Goal: Navigation & Orientation: Find specific page/section

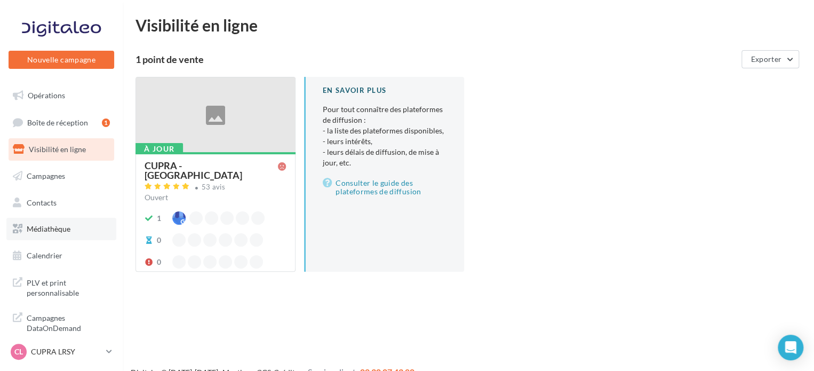
click at [45, 222] on link "Médiathèque" at bounding box center [61, 229] width 110 height 22
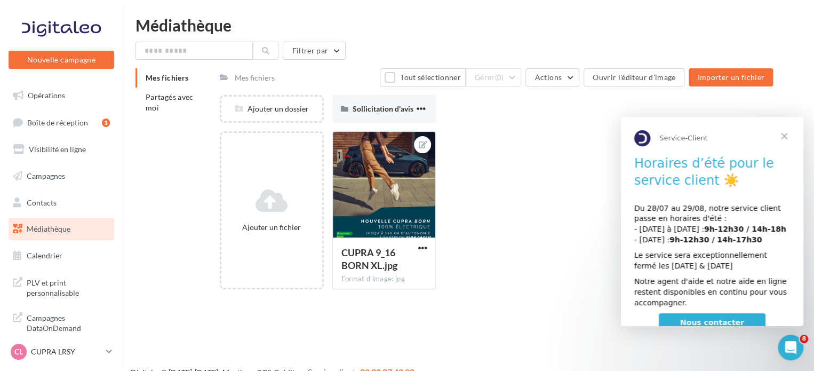
click at [785, 135] on span "Fermer" at bounding box center [784, 136] width 38 height 38
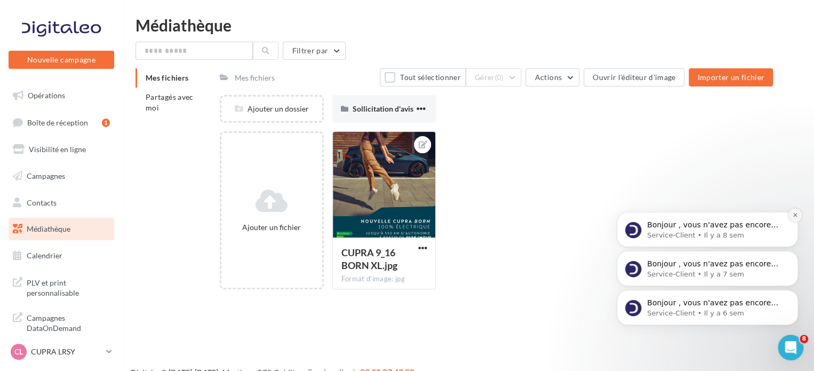
click at [794, 215] on icon "Dismiss notification" at bounding box center [796, 215] width 6 height 6
click at [793, 253] on icon "Dismiss notification" at bounding box center [796, 254] width 6 height 6
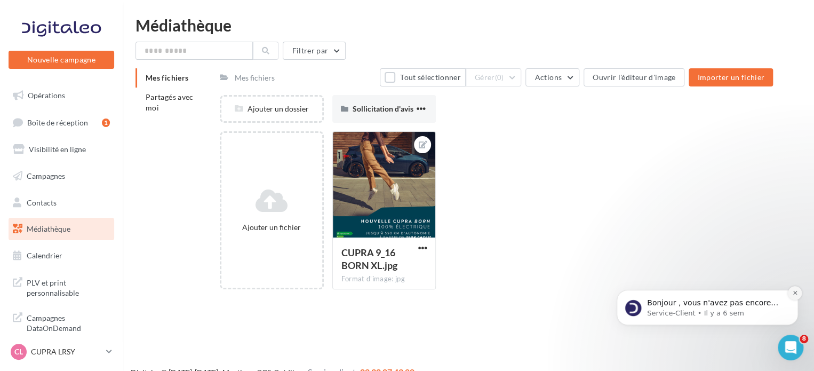
click at [793, 291] on icon "Dismiss notification" at bounding box center [796, 293] width 6 height 6
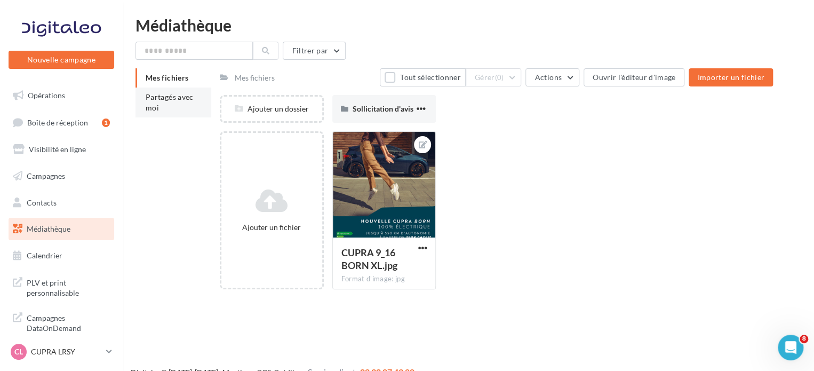
click at [167, 104] on li "Partagés avec moi" at bounding box center [174, 103] width 76 height 30
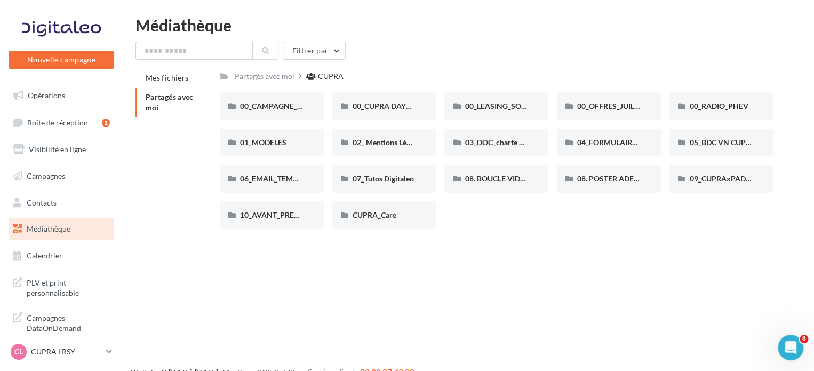
click at [80, 236] on link "Médiathèque" at bounding box center [61, 229] width 110 height 22
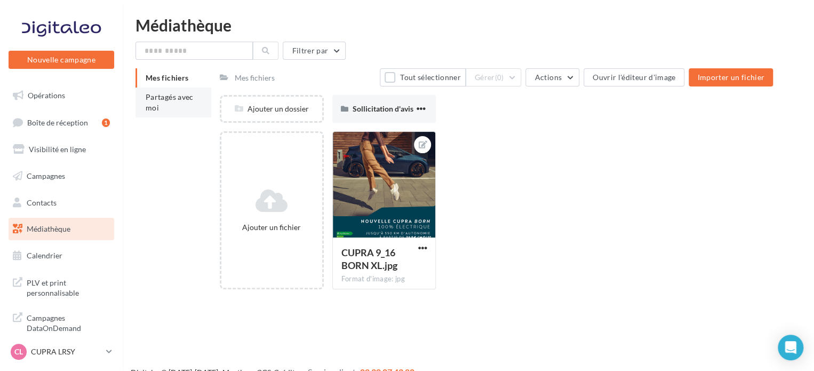
click at [141, 96] on li "Partagés avec moi" at bounding box center [174, 103] width 76 height 30
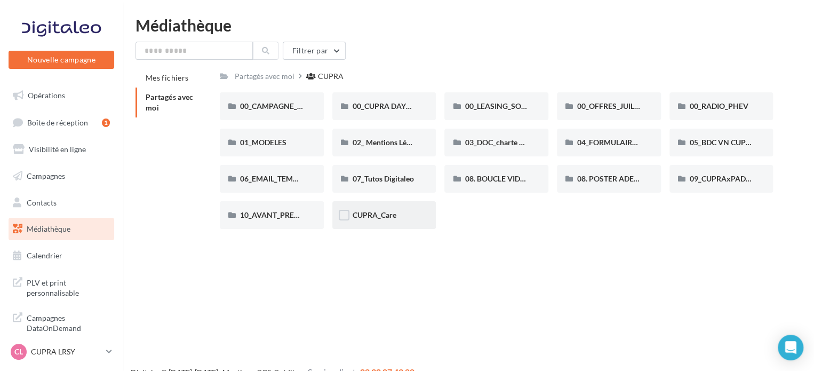
click at [394, 220] on div "CUPRA_Care" at bounding box center [385, 215] width 64 height 11
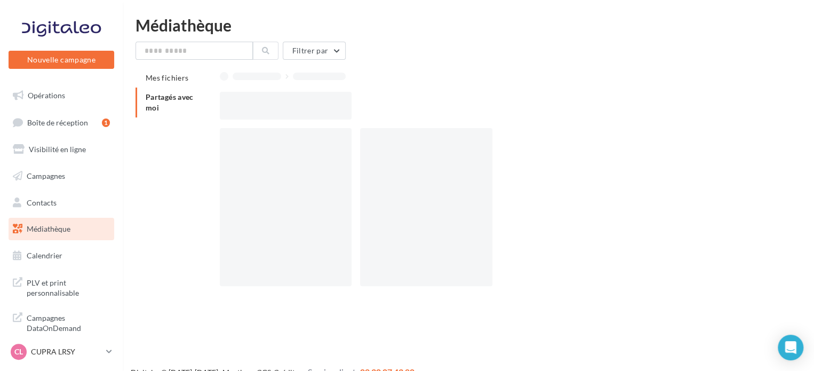
click at [394, 220] on div at bounding box center [426, 207] width 132 height 158
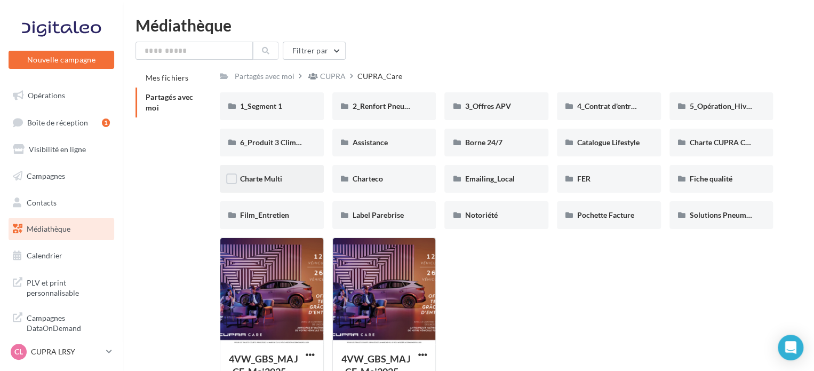
click at [284, 179] on div "Charte Multi" at bounding box center [272, 178] width 64 height 11
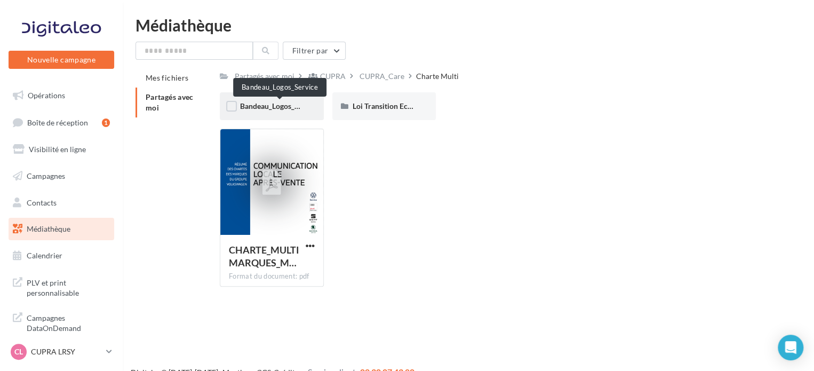
click at [283, 108] on span "Bandeau_Logos_Service" at bounding box center [279, 105] width 79 height 9
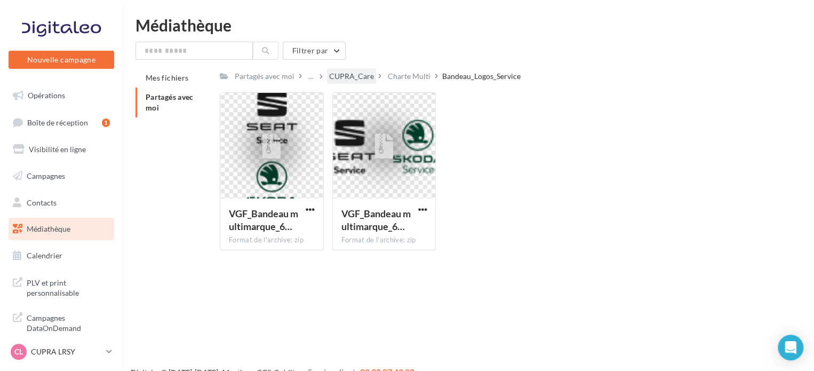
click at [363, 76] on div "CUPRA_Care" at bounding box center [351, 76] width 45 height 11
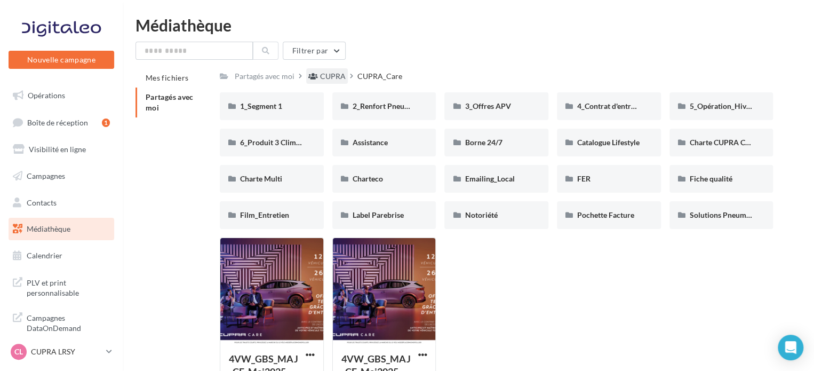
click at [327, 77] on div "CUPRA" at bounding box center [333, 76] width 26 height 11
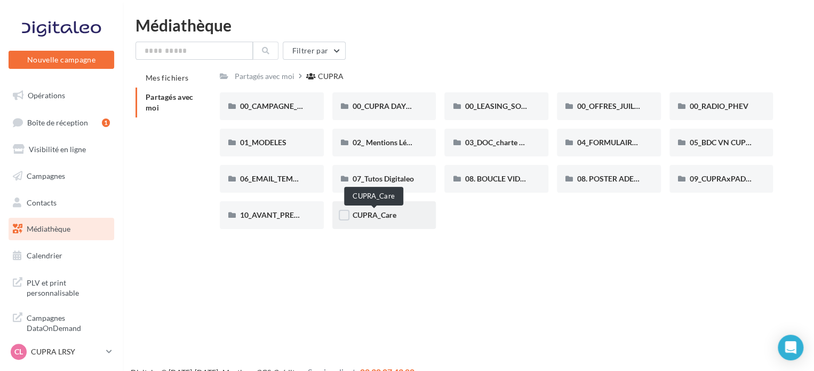
click at [394, 217] on span "CUPRA_Care" at bounding box center [375, 214] width 44 height 9
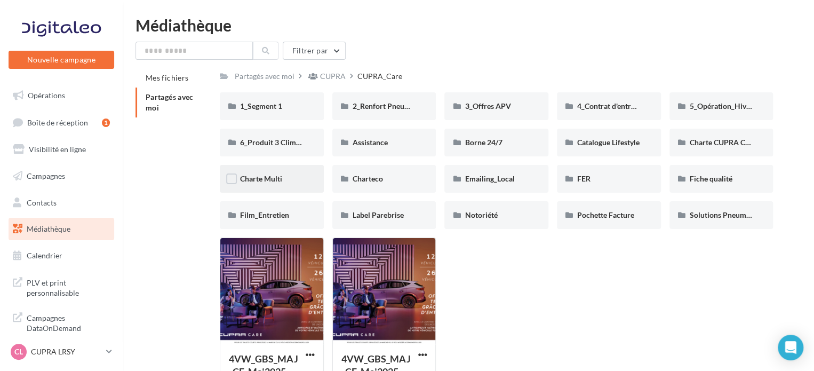
click at [282, 168] on div "Charte Multi" at bounding box center [272, 179] width 104 height 28
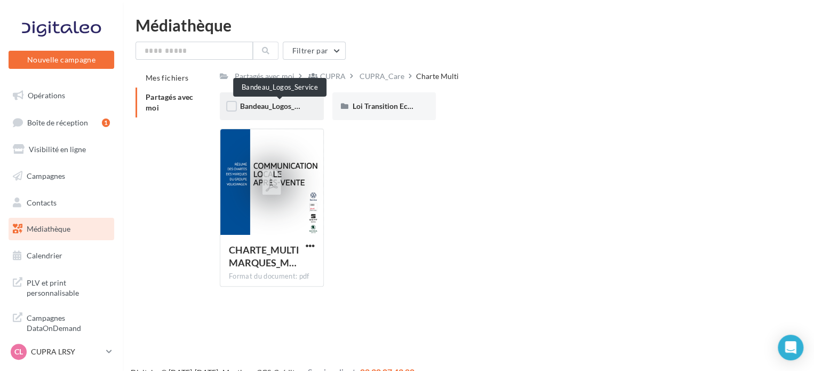
click at [275, 106] on span "Bandeau_Logos_Service" at bounding box center [279, 105] width 79 height 9
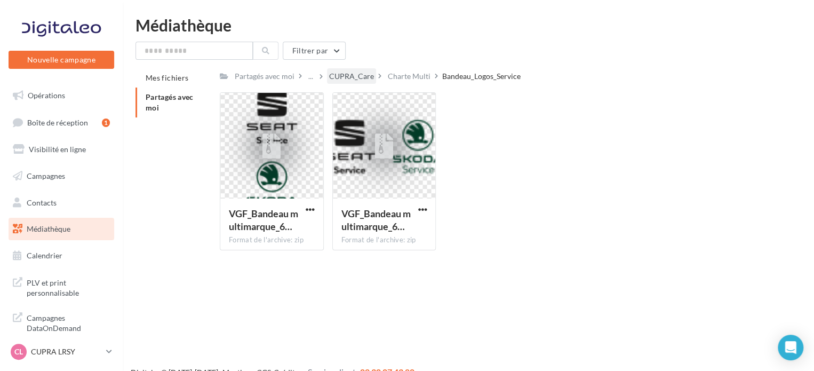
click at [347, 75] on div "CUPRA_Care" at bounding box center [351, 76] width 45 height 11
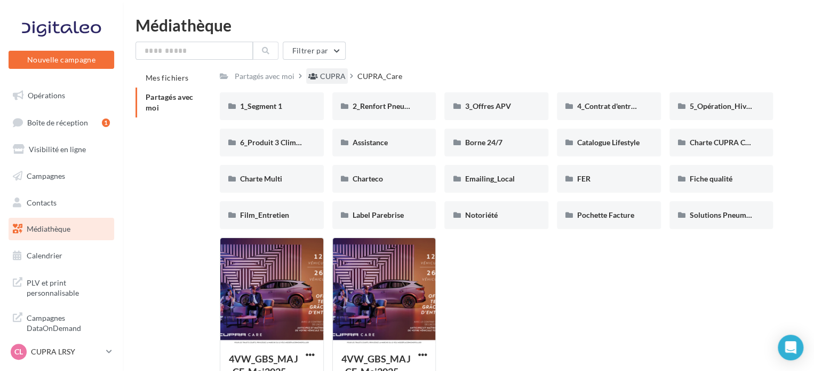
click at [324, 74] on div "CUPRA" at bounding box center [333, 76] width 26 height 11
